Goal: Task Accomplishment & Management: Manage account settings

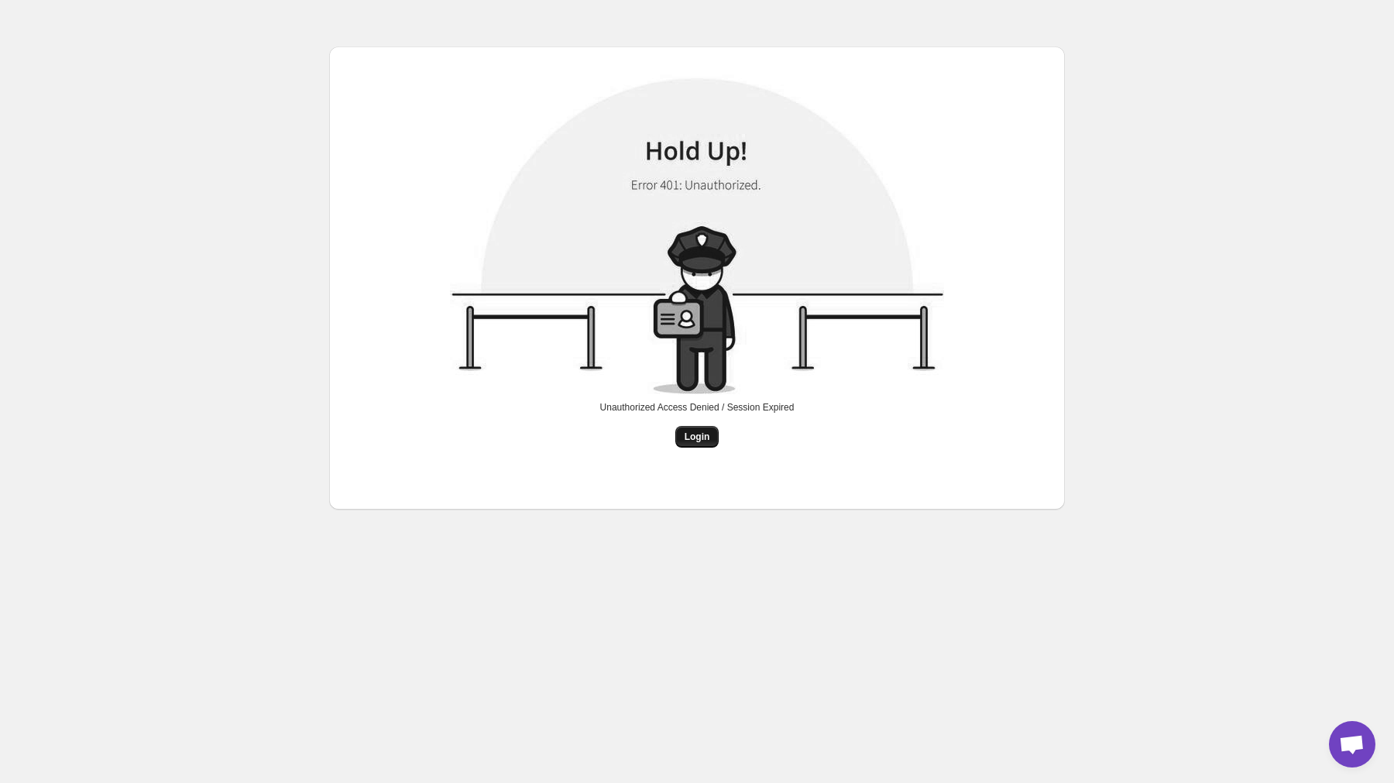
click at [700, 438] on span "Login" at bounding box center [698, 437] width 26 height 12
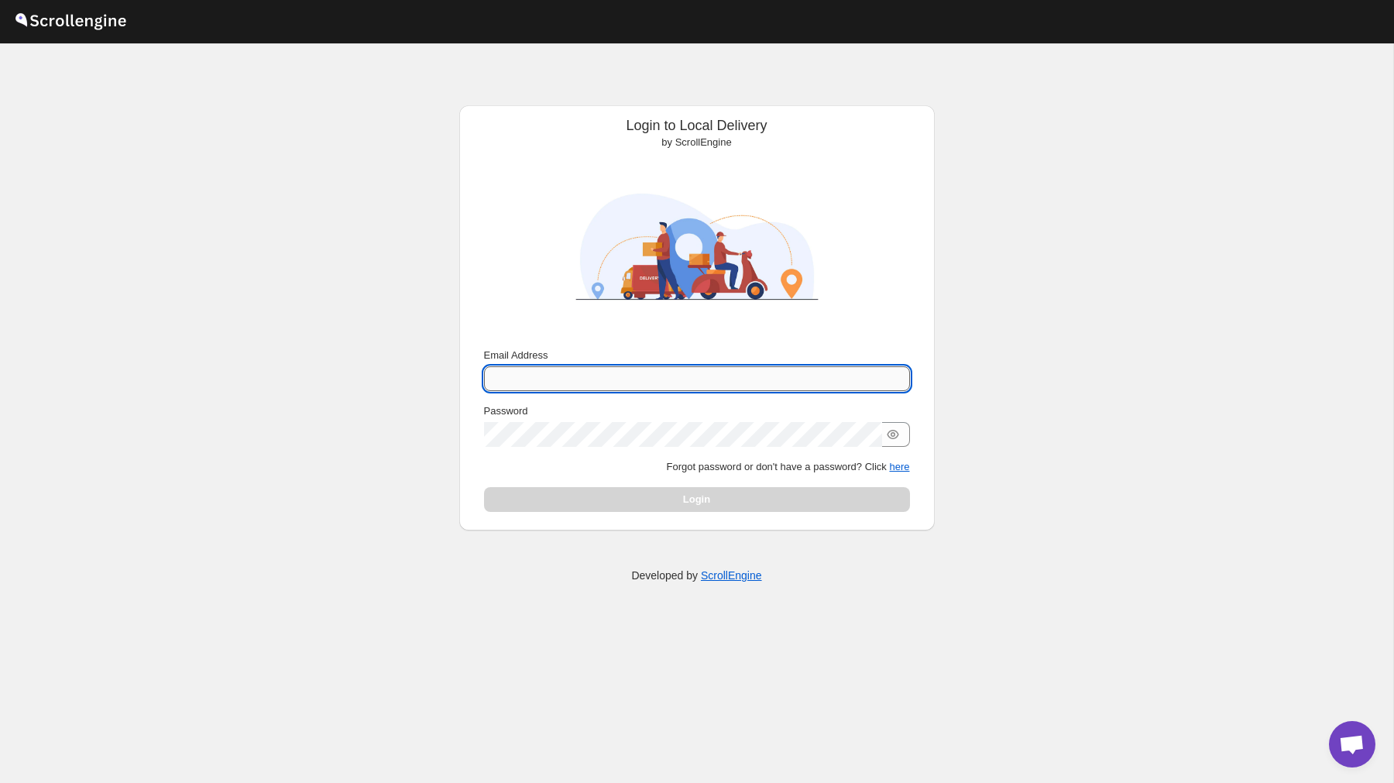
click at [643, 372] on input "Email Address" at bounding box center [697, 378] width 426 height 25
type input "[PERSON_NAME][EMAIL_ADDRESS][DOMAIN_NAME]"
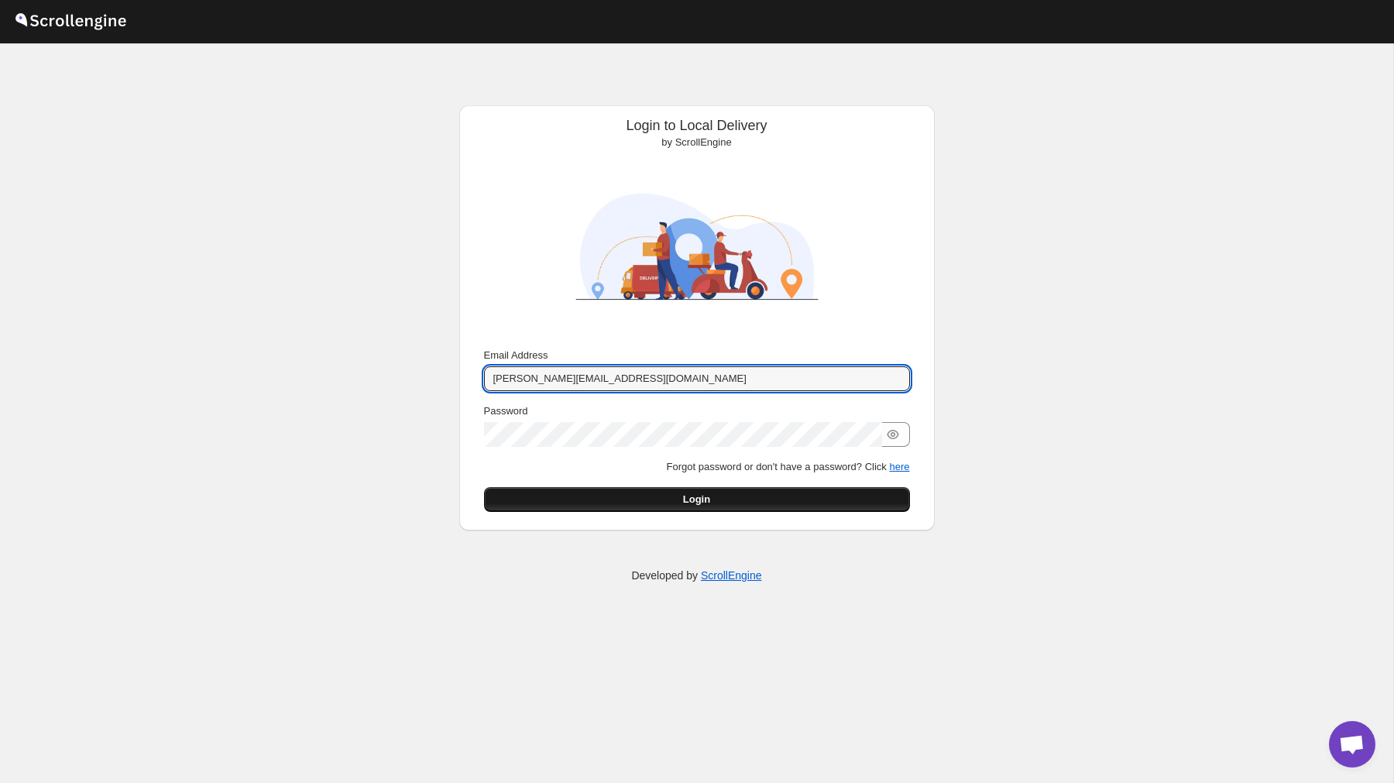
click at [724, 487] on button "Login" at bounding box center [697, 499] width 426 height 25
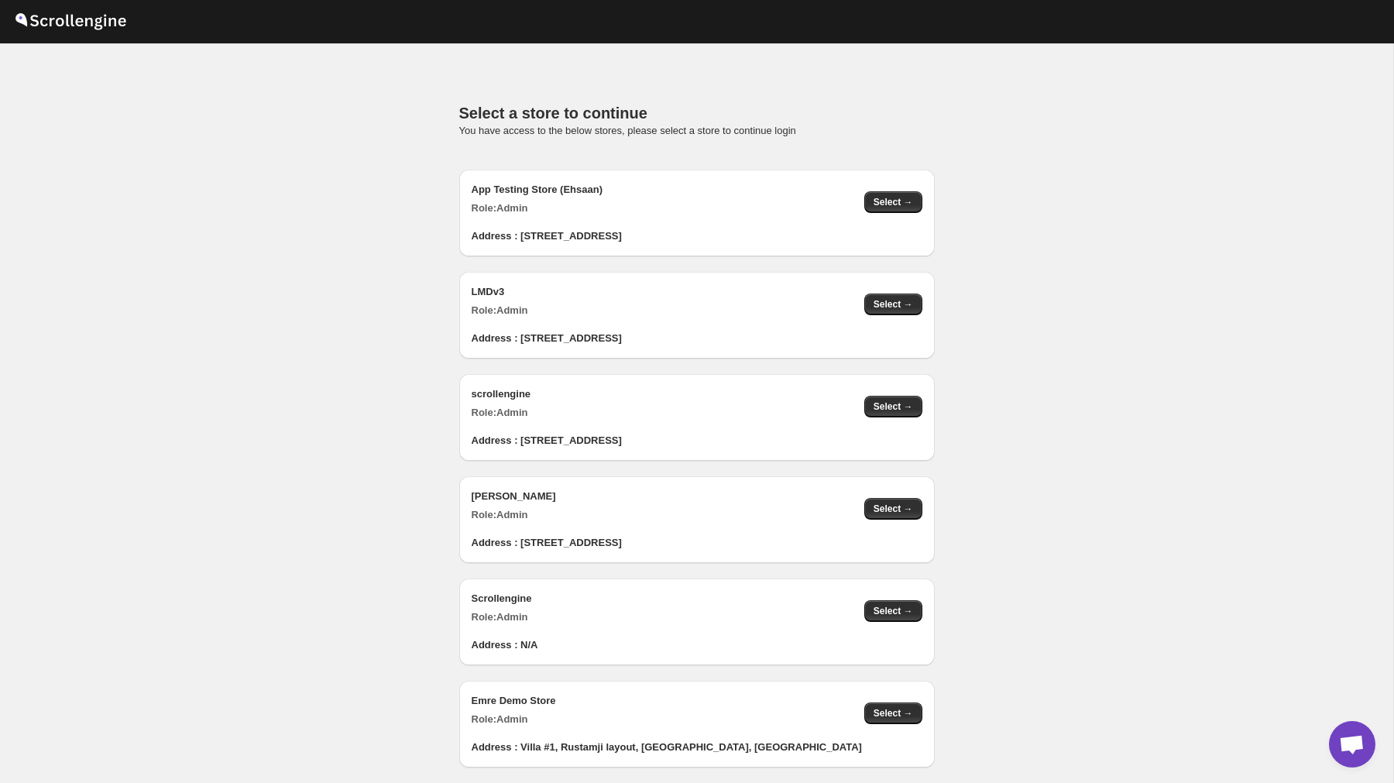
scroll to position [1536, 0]
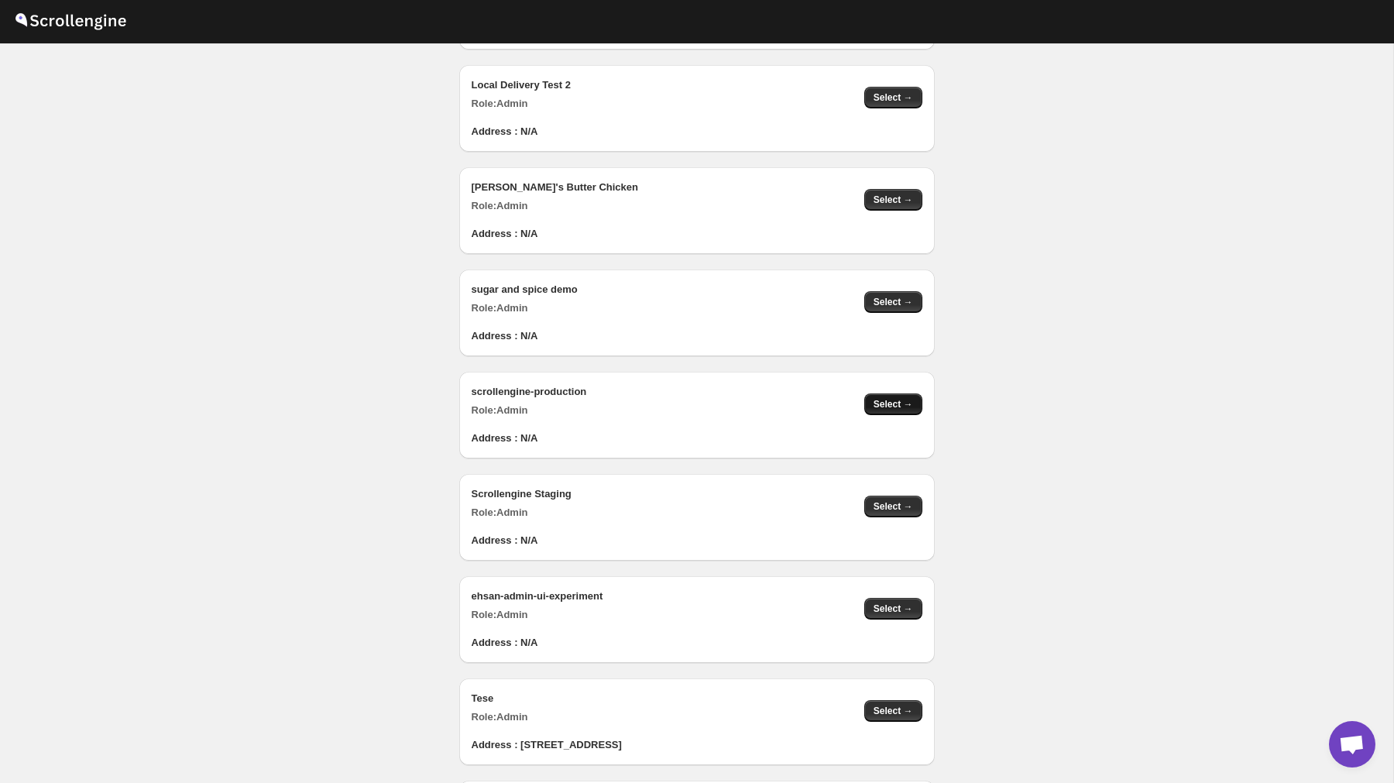
click at [889, 395] on button "Select →" at bounding box center [894, 405] width 58 height 22
